Goal: Register for event/course

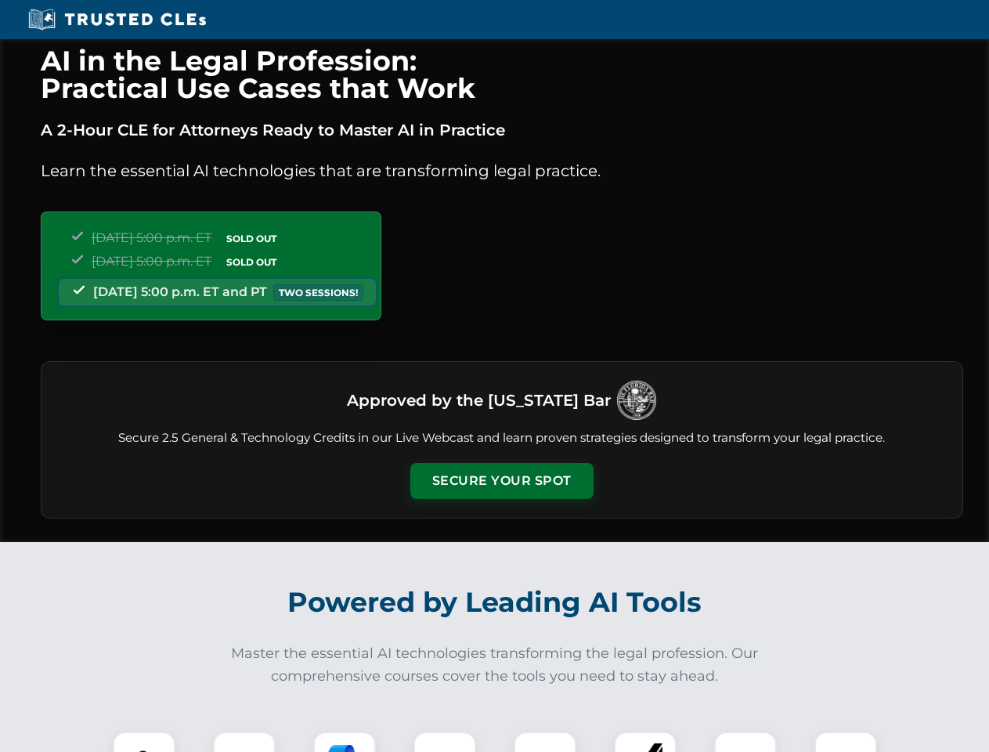
click at [501, 481] on button "Secure Your Spot" at bounding box center [501, 481] width 183 height 36
click at [144, 742] on img at bounding box center [143, 762] width 45 height 45
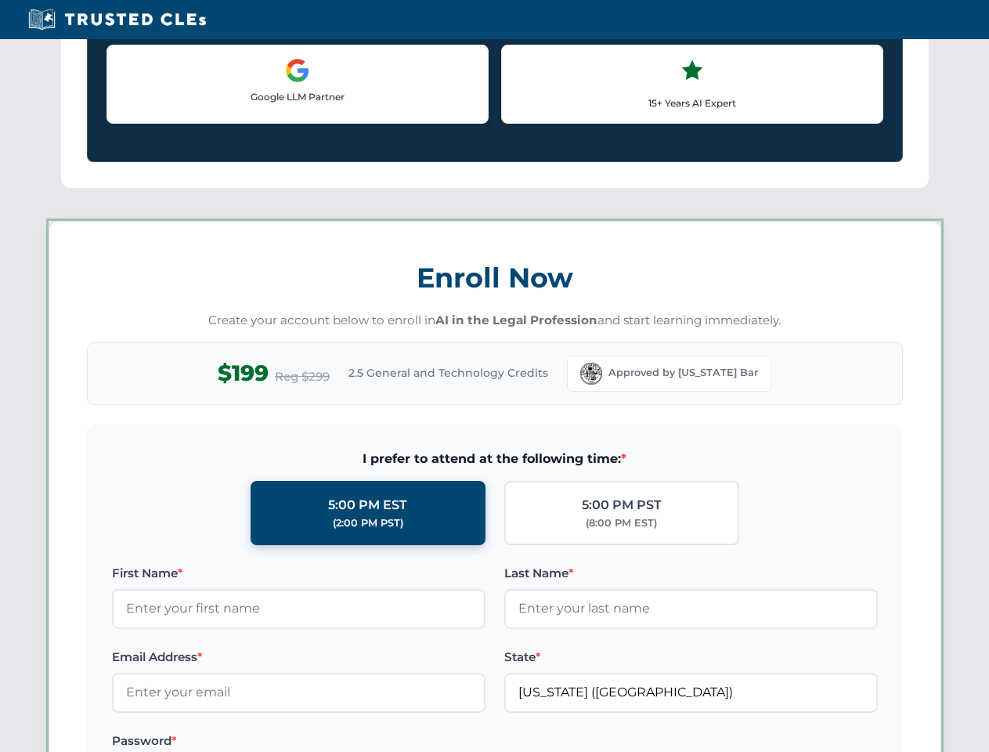
click at [345, 742] on label "Password *" at bounding box center [299, 741] width 374 height 19
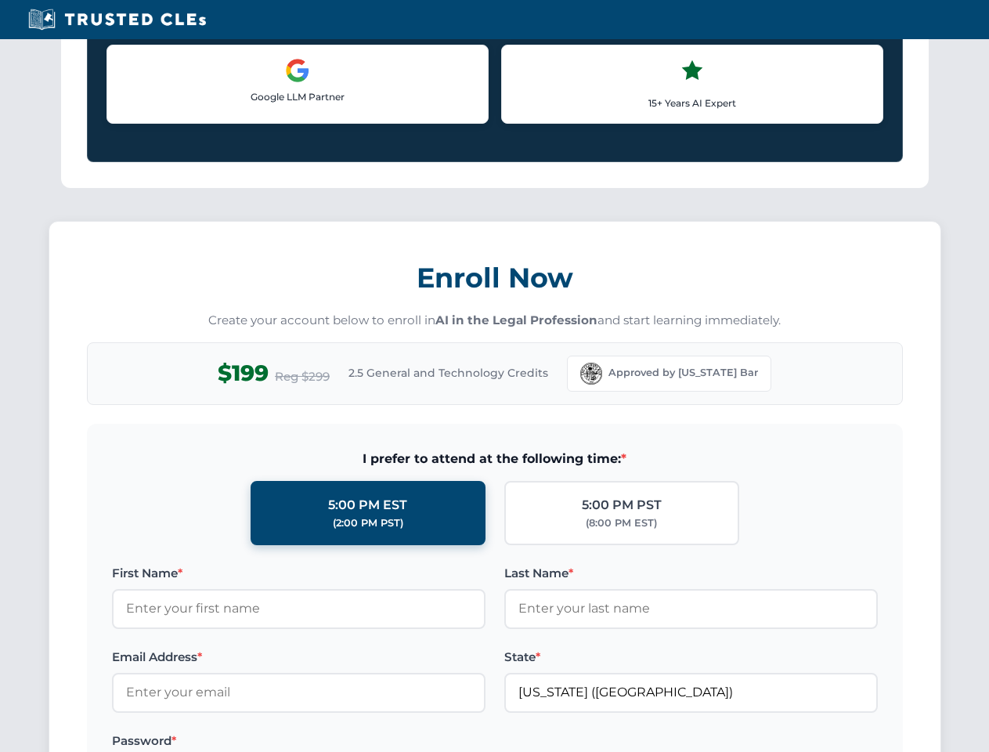
scroll to position [1538, 0]
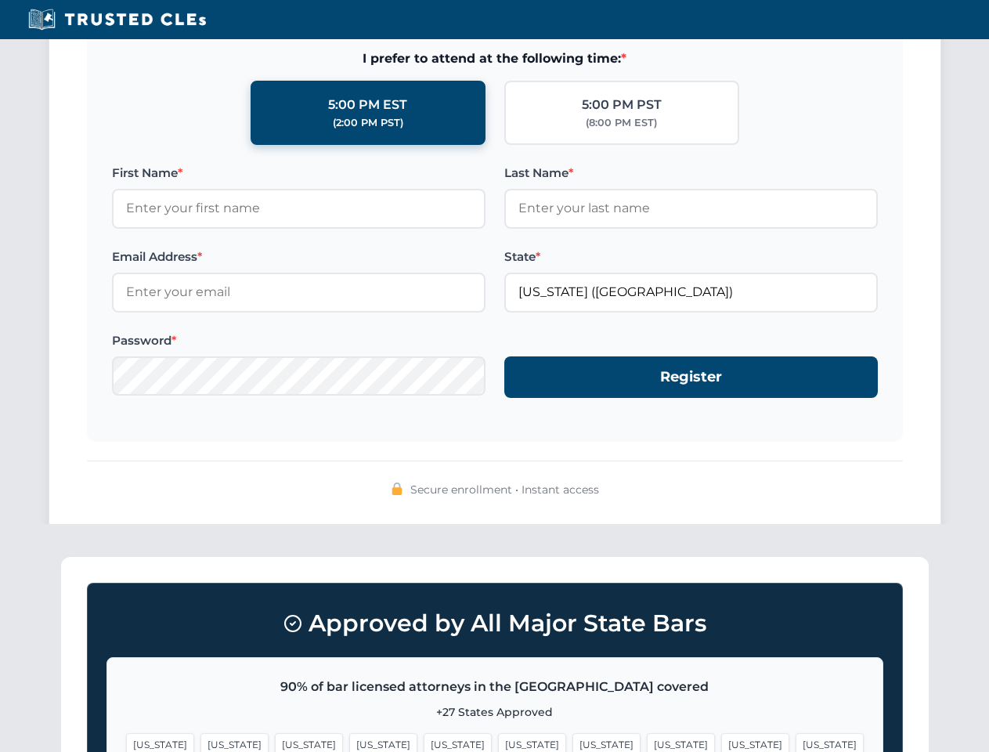
click at [721, 742] on span "[US_STATE]" at bounding box center [755, 744] width 68 height 23
